Goal: Task Accomplishment & Management: Complete application form

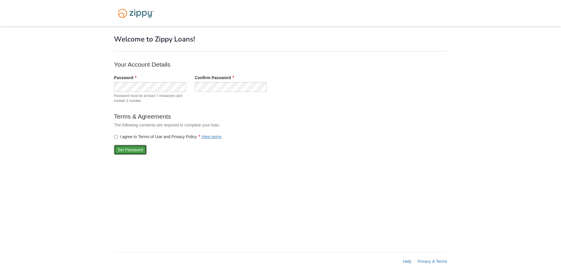
click at [130, 152] on button "Set Password" at bounding box center [130, 150] width 33 height 10
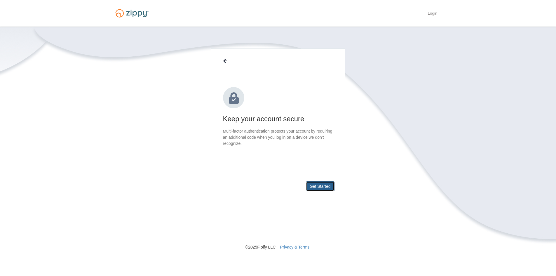
click at [319, 187] on button "Get Started" at bounding box center [320, 186] width 29 height 10
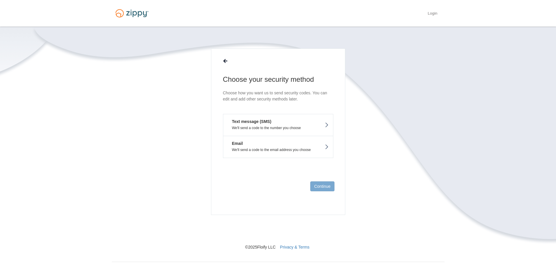
click at [314, 129] on p "We'll send a code to the number you choose" at bounding box center [278, 128] width 101 height 4
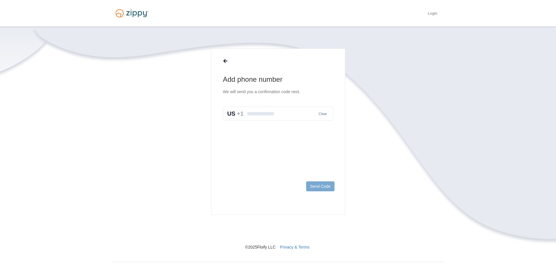
click at [299, 121] on main "Add phone number We will send you a confirmation code next. Clear Send Code" at bounding box center [278, 131] width 134 height 166
click at [291, 112] on input "text" at bounding box center [278, 114] width 110 height 14
type input "**********"
click at [320, 186] on button "Send Code" at bounding box center [320, 186] width 28 height 10
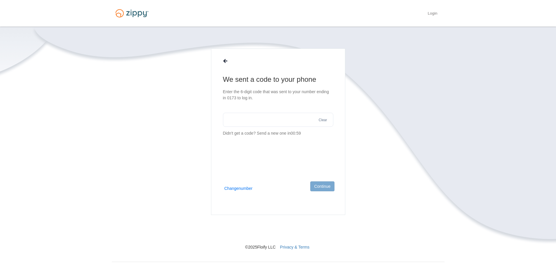
click at [264, 123] on input "text" at bounding box center [278, 120] width 110 height 14
type input "******"
click at [319, 187] on button "Continue" at bounding box center [322, 186] width 24 height 10
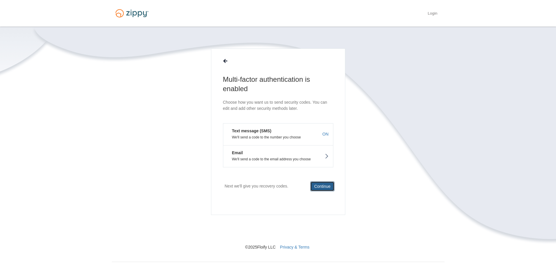
click at [324, 187] on button "Continue" at bounding box center [322, 186] width 24 height 10
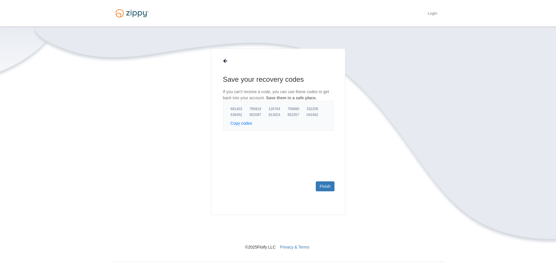
click at [247, 124] on button "Copy codes" at bounding box center [242, 123] width 22 height 6
click at [324, 186] on link "Finish" at bounding box center [325, 186] width 18 height 10
